Goal: Task Accomplishment & Management: Use online tool/utility

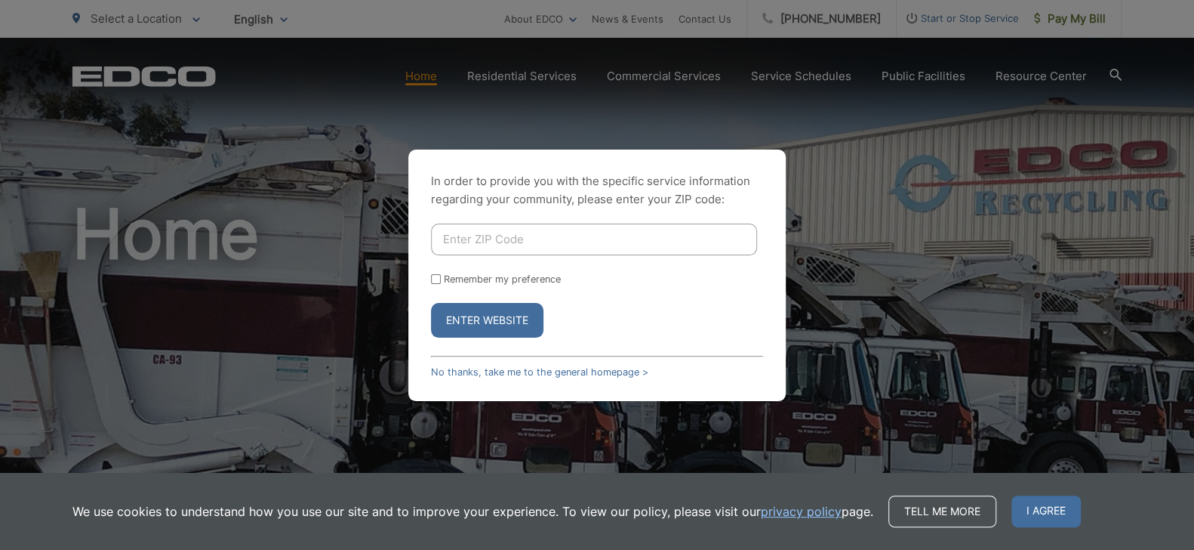
click at [483, 237] on input "Enter ZIP Code" at bounding box center [594, 239] width 326 height 32
type input "92084"
click at [475, 319] on button "Enter Website" at bounding box center [487, 320] width 112 height 35
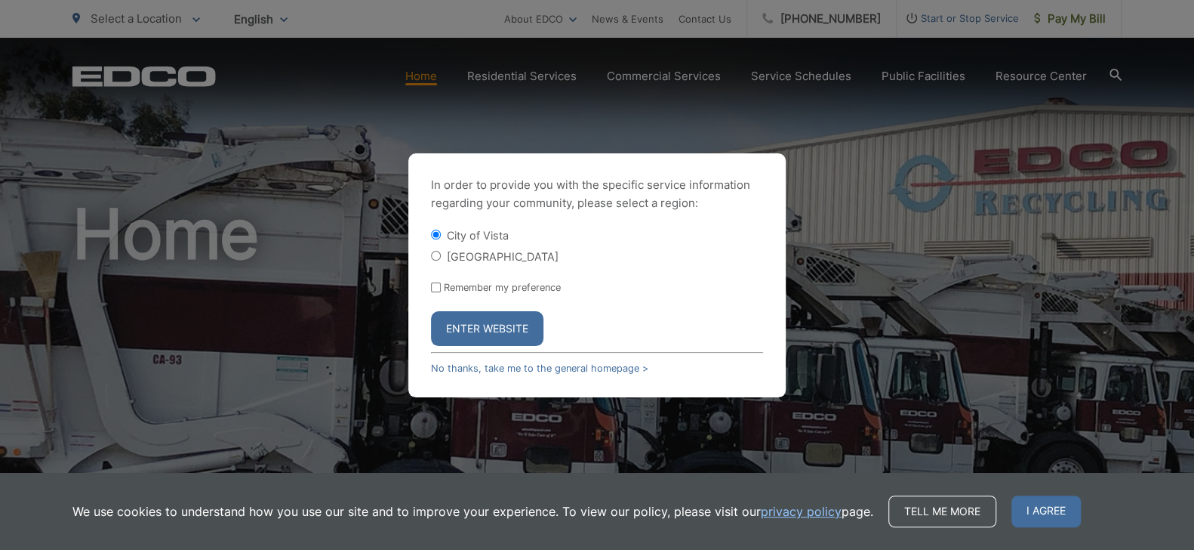
click at [487, 327] on button "Enter Website" at bounding box center [487, 328] width 112 height 35
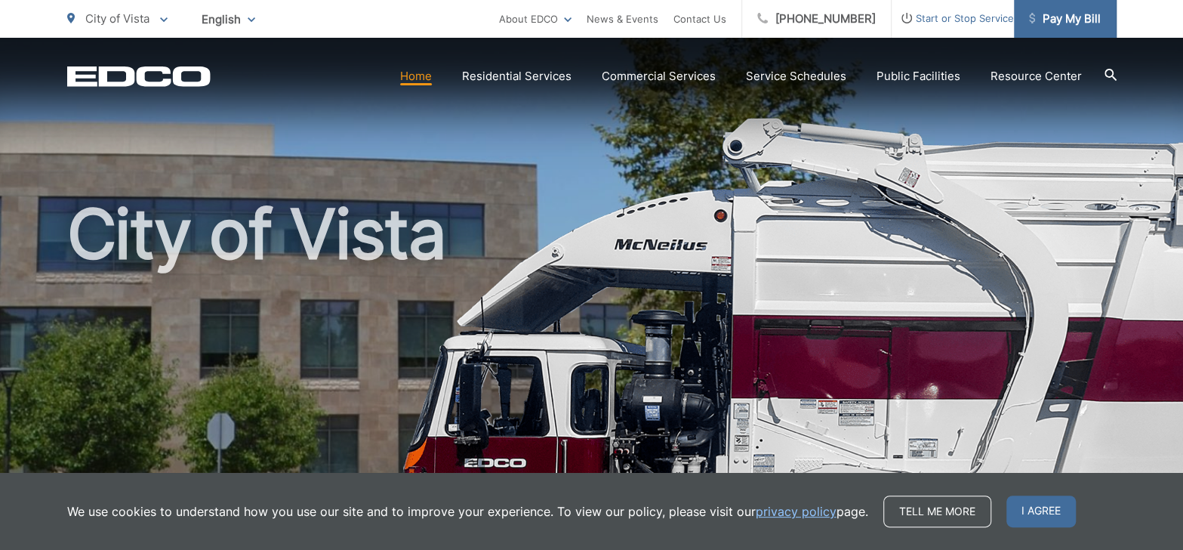
click at [1077, 19] on span "Pay My Bill" at bounding box center [1065, 19] width 72 height 18
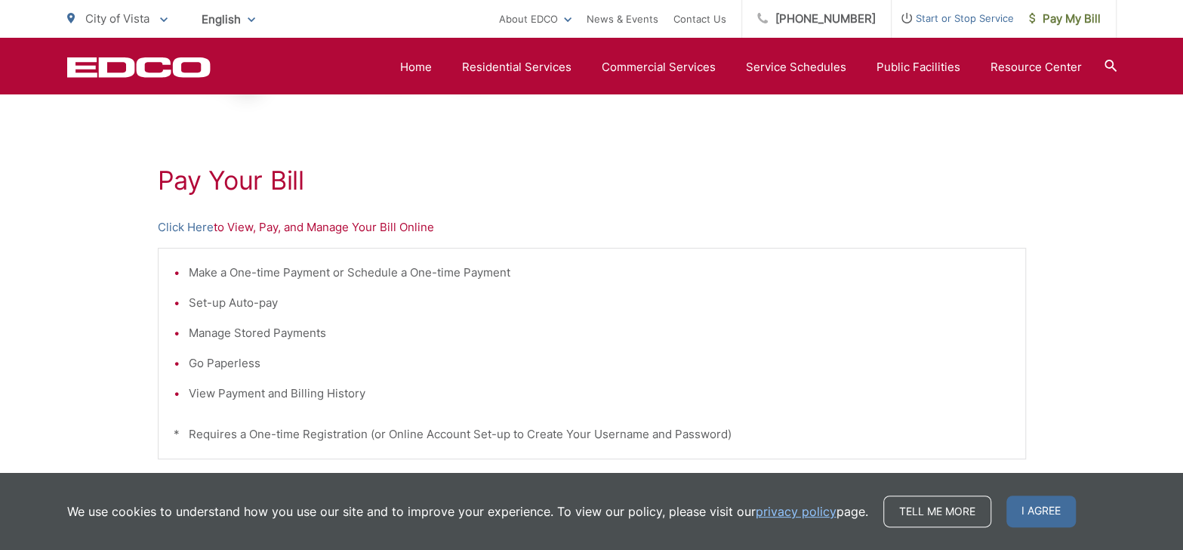
scroll to position [226, 0]
click at [260, 229] on p "Click Here to View, Pay, and Manage Your Bill Online" at bounding box center [592, 228] width 868 height 18
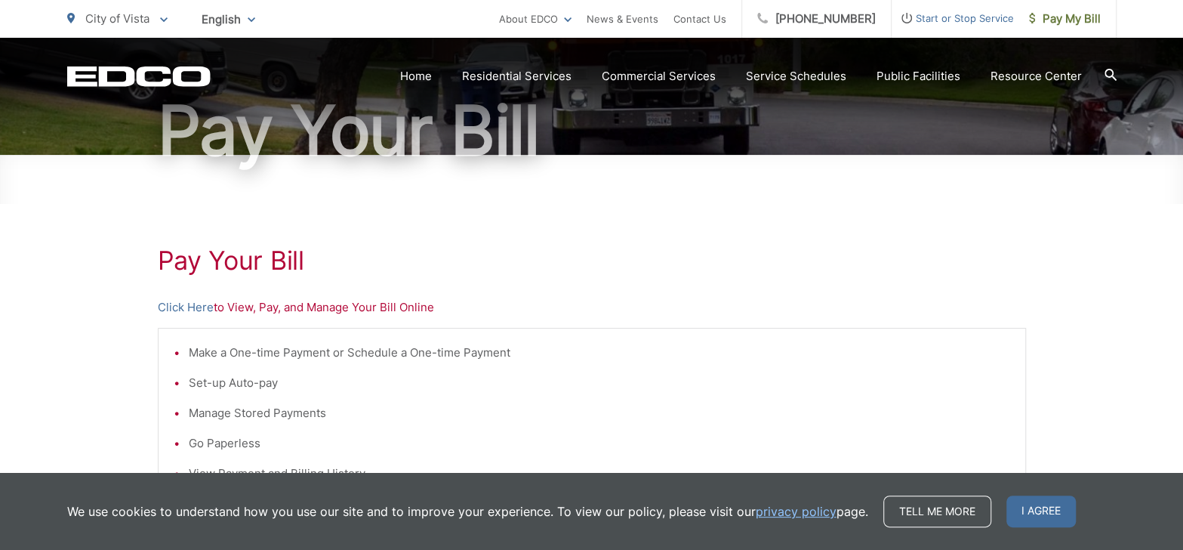
scroll to position [150, 0]
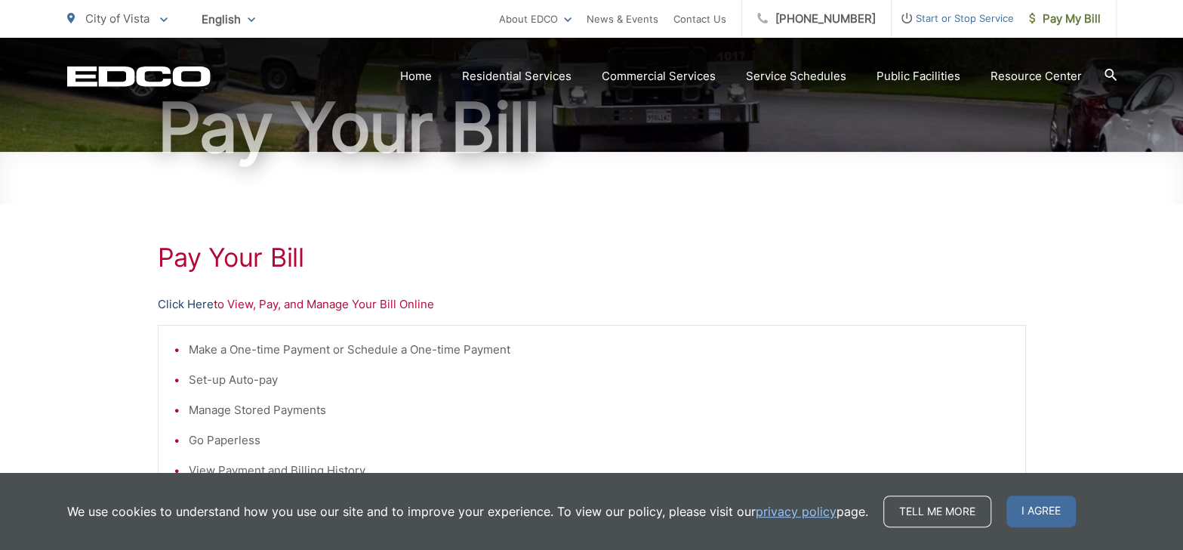
click at [184, 301] on link "Click Here" at bounding box center [186, 304] width 56 height 18
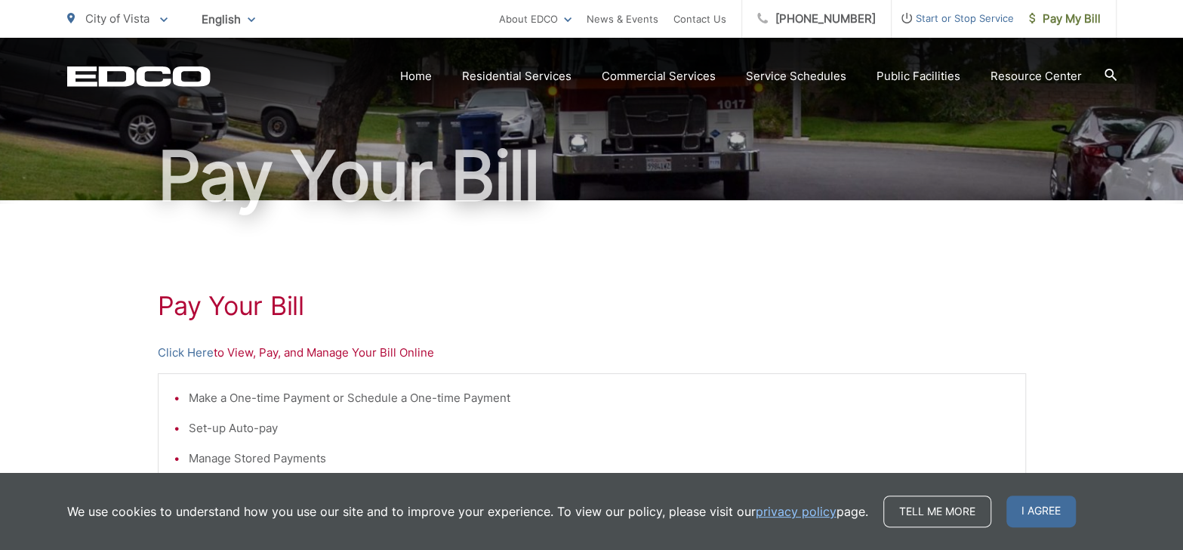
scroll to position [75, 0]
